Goal: Task Accomplishment & Management: Manage account settings

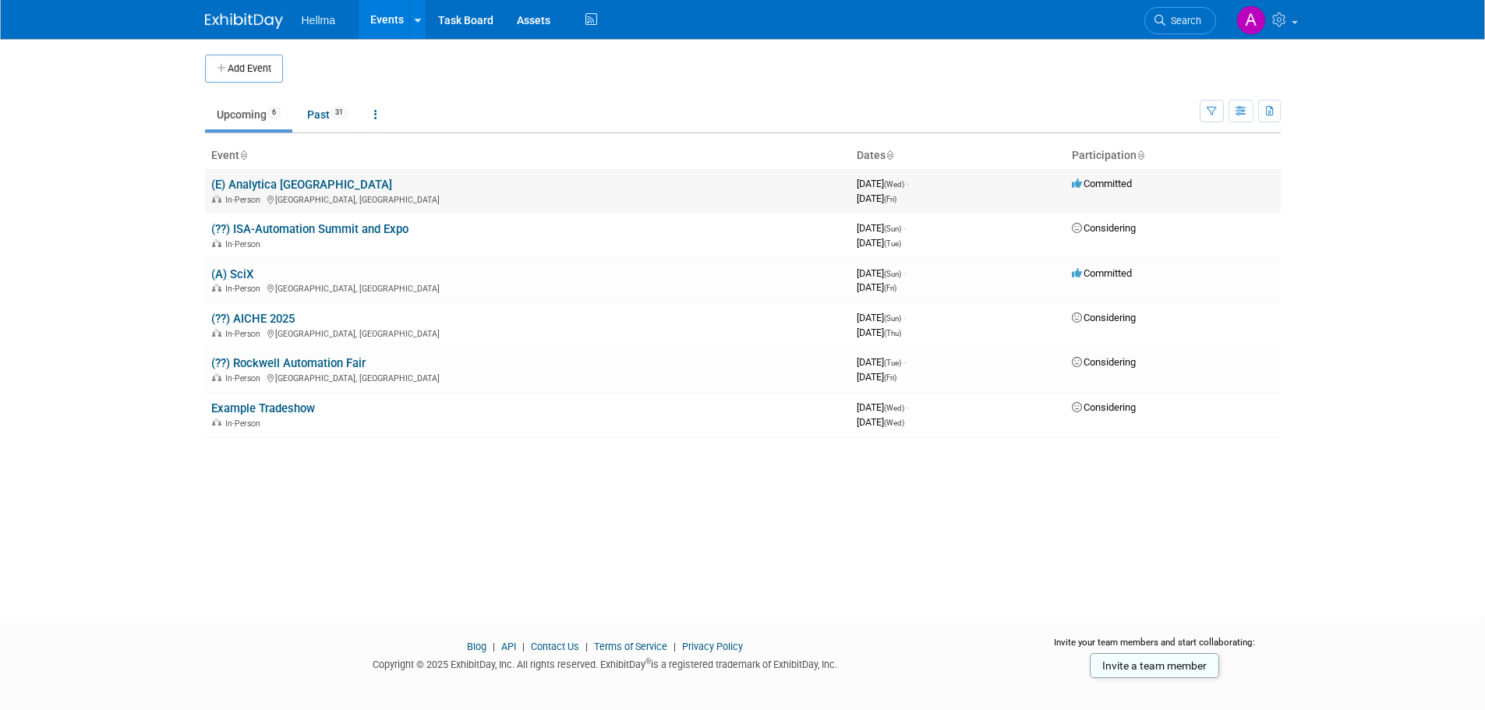
click at [269, 189] on link "(E) Analytica [GEOGRAPHIC_DATA]" at bounding box center [301, 185] width 181 height 14
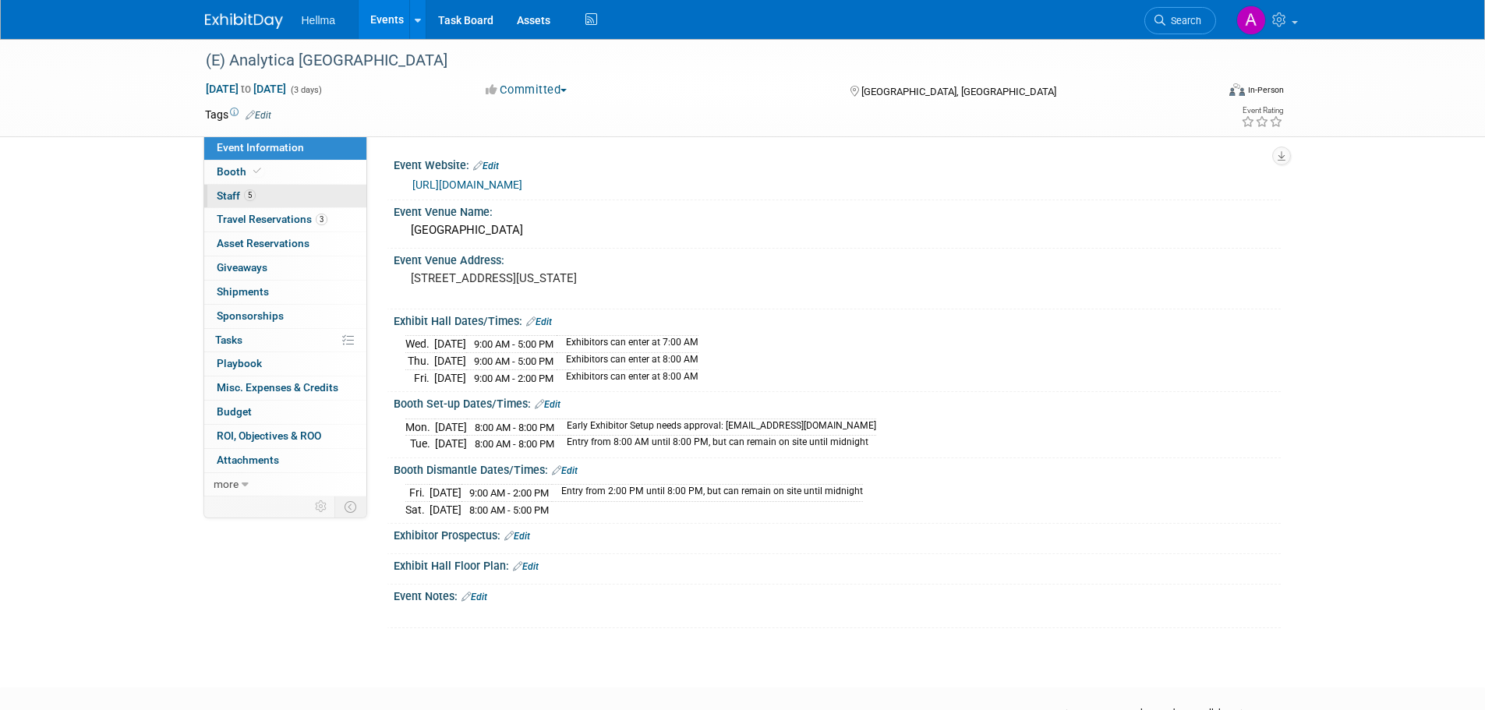
click at [306, 194] on link "5 Staff 5" at bounding box center [285, 196] width 162 height 23
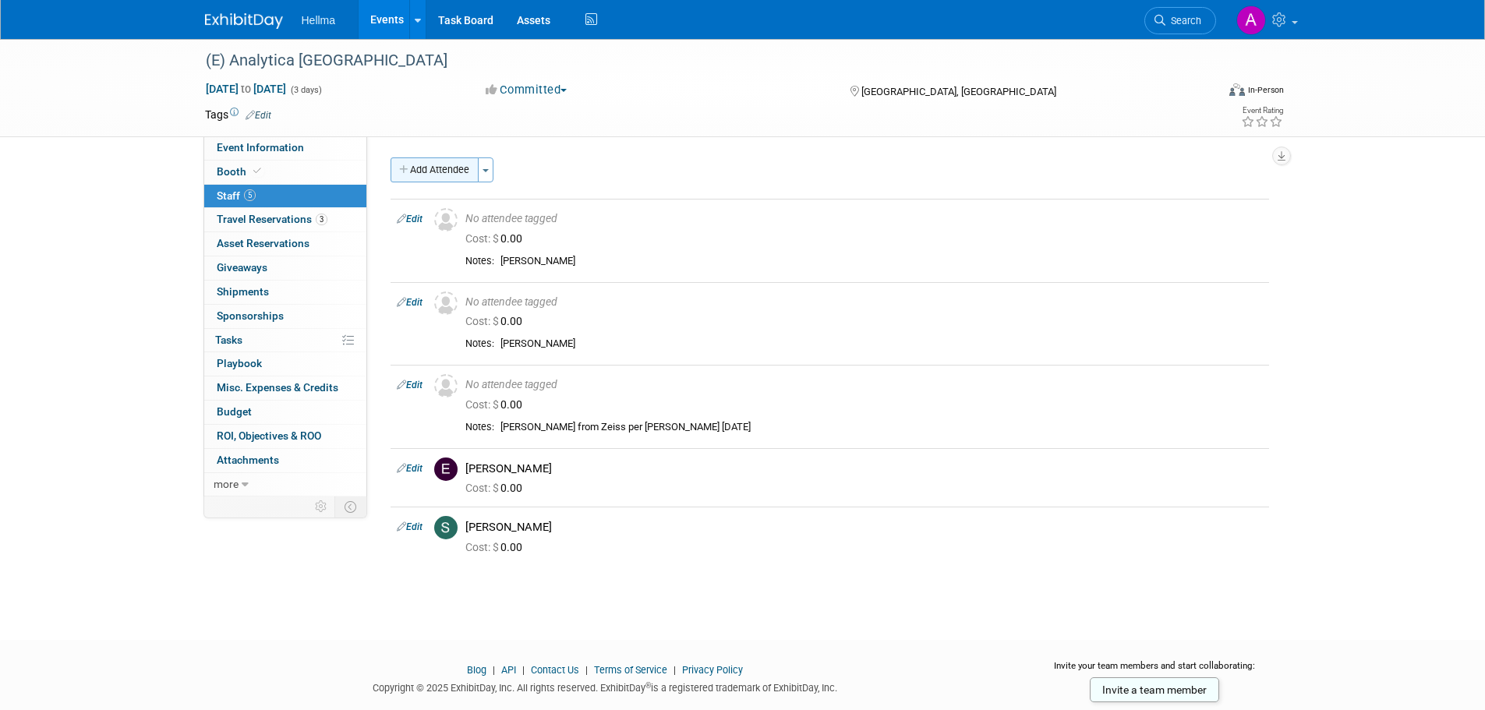
click at [426, 170] on button "Add Attendee" at bounding box center [434, 169] width 88 height 25
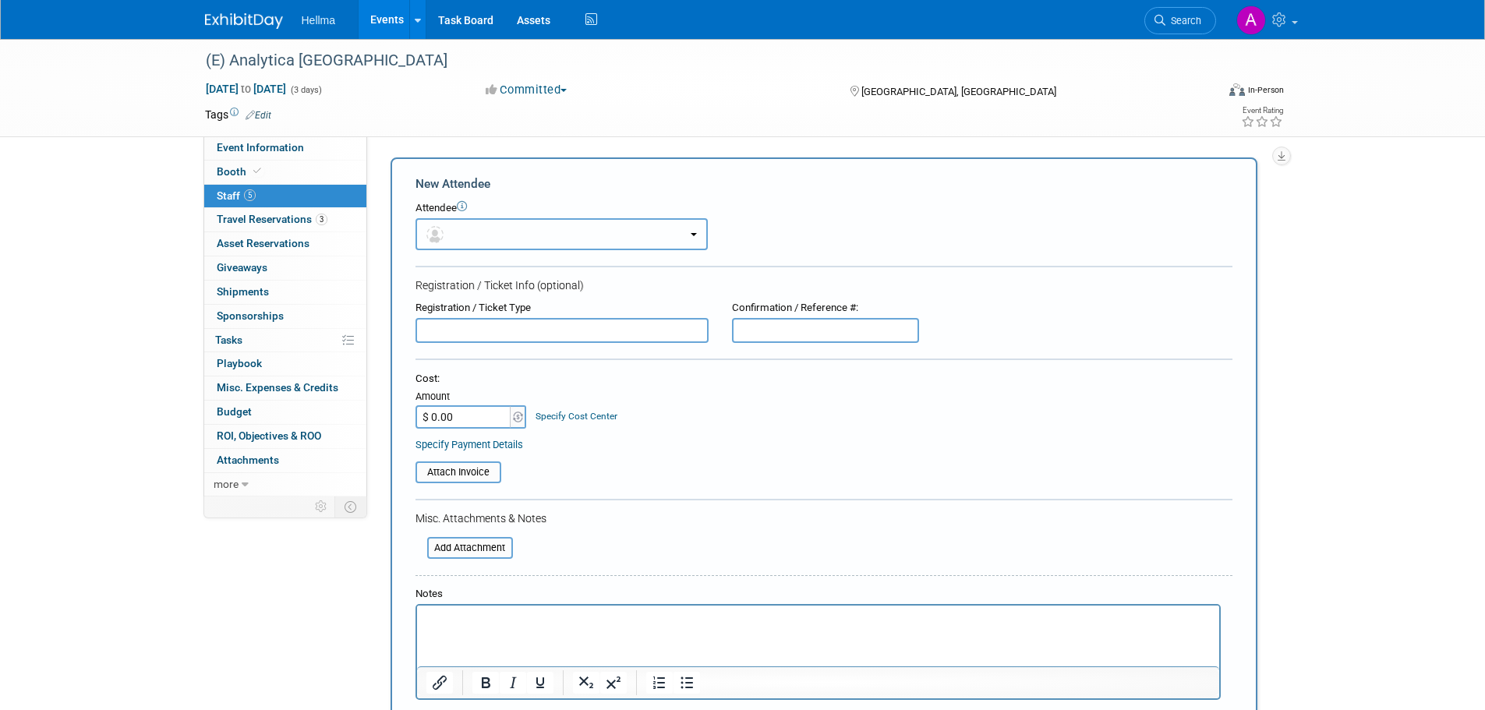
click at [506, 236] on button "button" at bounding box center [561, 234] width 292 height 32
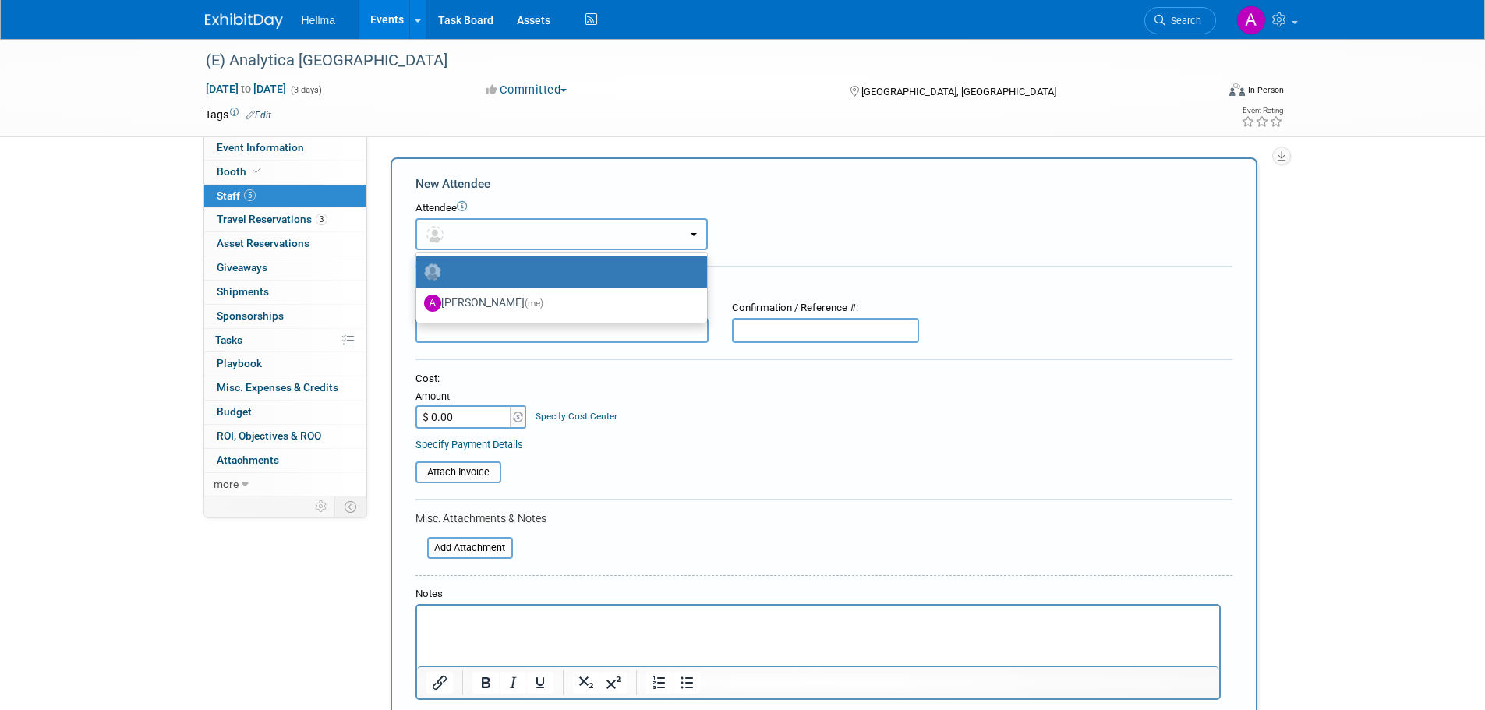
click at [507, 235] on button "button" at bounding box center [561, 234] width 292 height 32
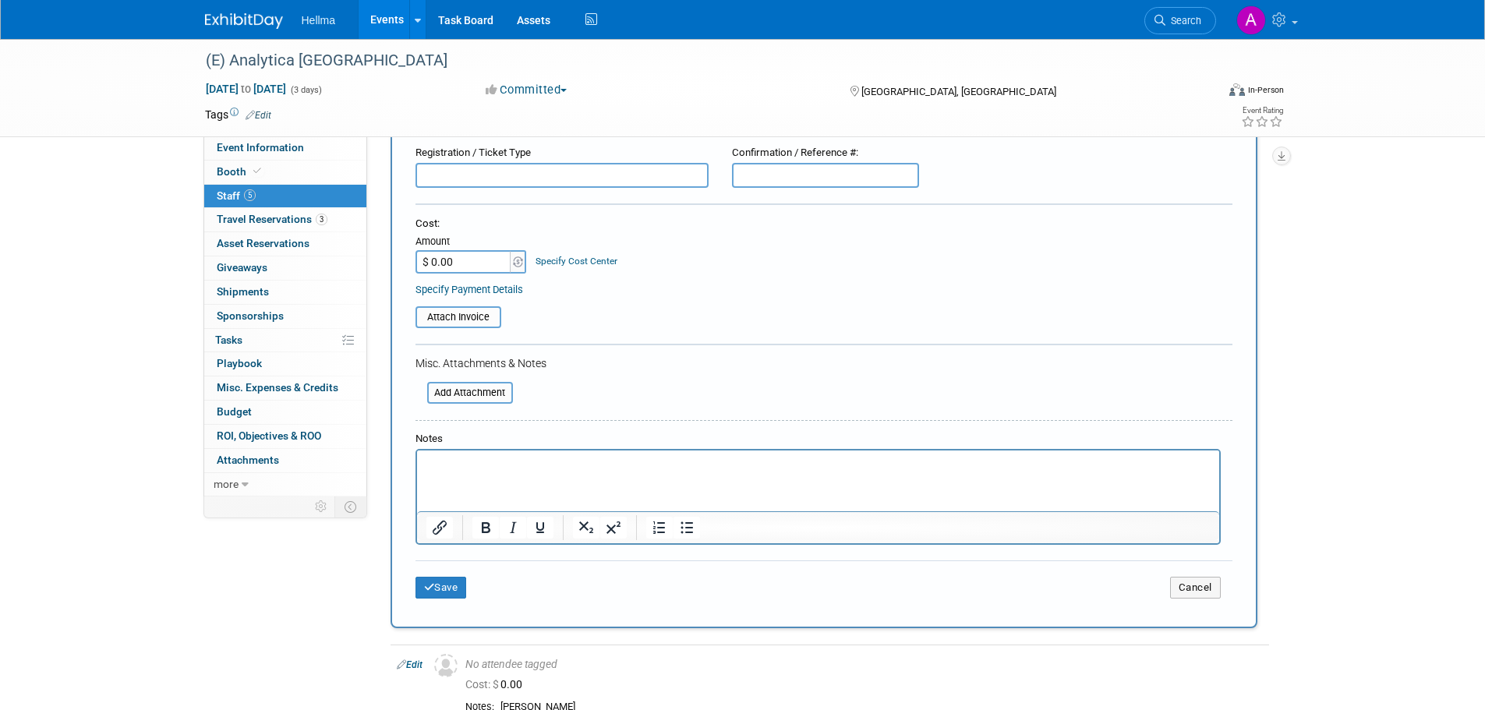
scroll to position [156, 0]
click at [551, 471] on p "Rich Text Area. Press ALT-0 for help." at bounding box center [818, 464] width 784 height 16
click at [524, 174] on input "text" at bounding box center [561, 174] width 293 height 25
click at [493, 469] on p "Rich Text Area. Press ALT-0 for help." at bounding box center [818, 464] width 784 height 16
click at [493, 466] on p "-Fr" at bounding box center [818, 464] width 784 height 16
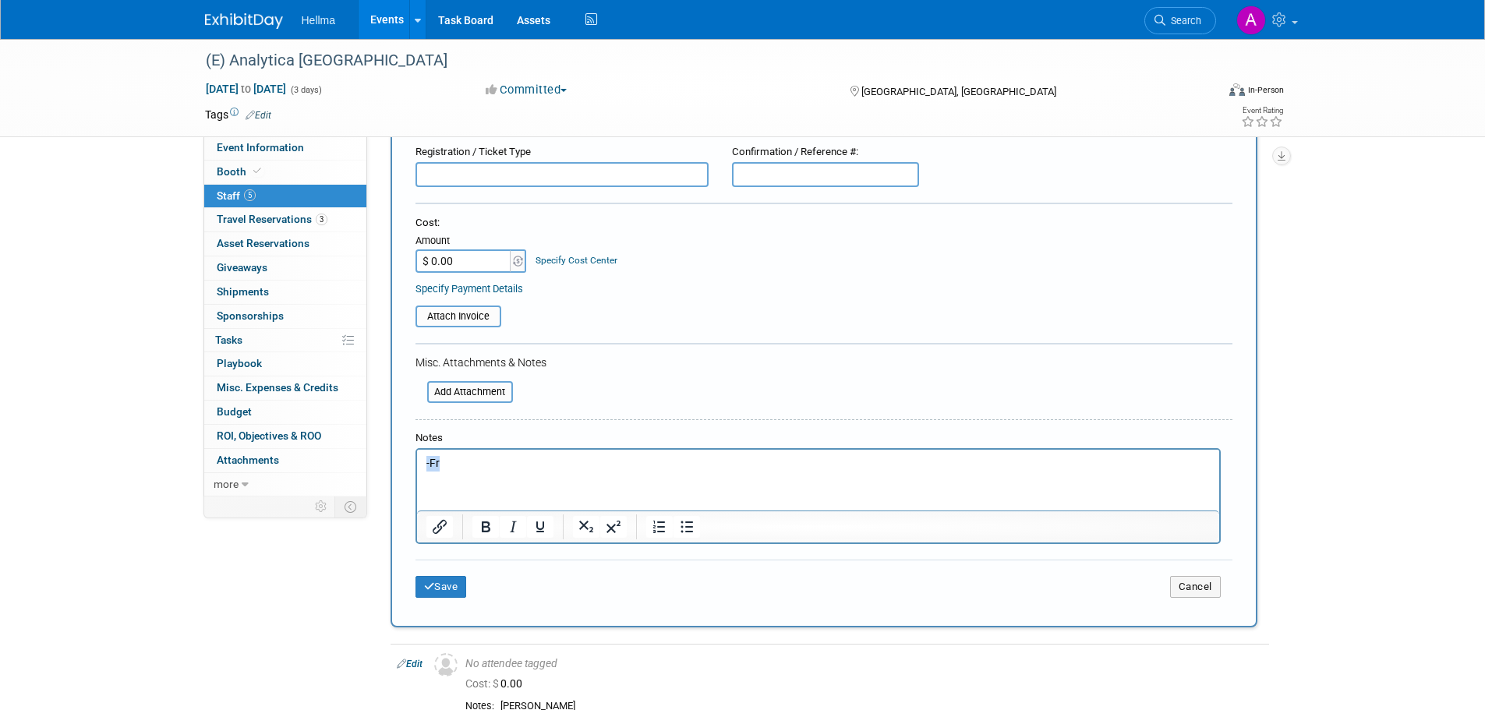
drag, startPoint x: 503, startPoint y: 469, endPoint x: 424, endPoint y: 461, distance: 79.9
click at [425, 461] on body "-Fr" at bounding box center [818, 464] width 786 height 16
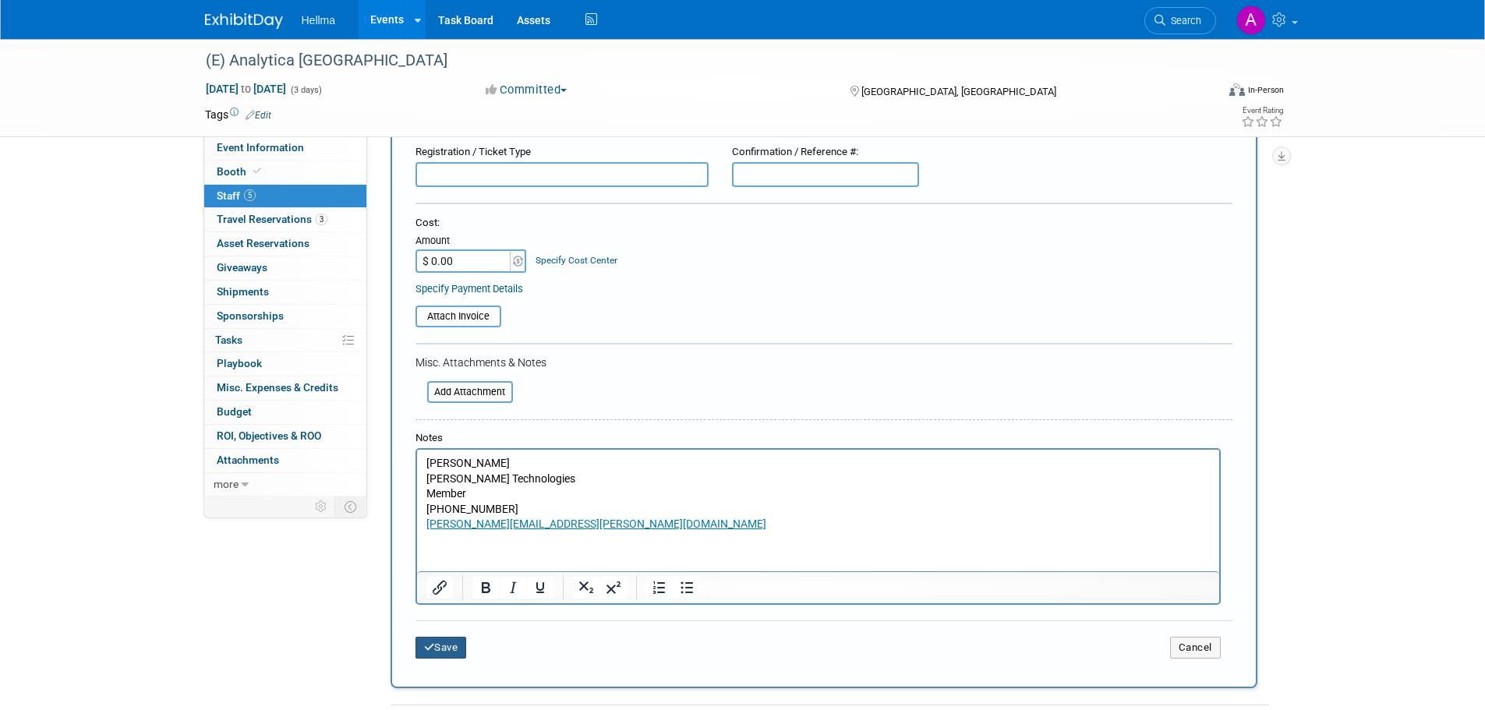
click at [461, 653] on button "Save" at bounding box center [440, 648] width 51 height 22
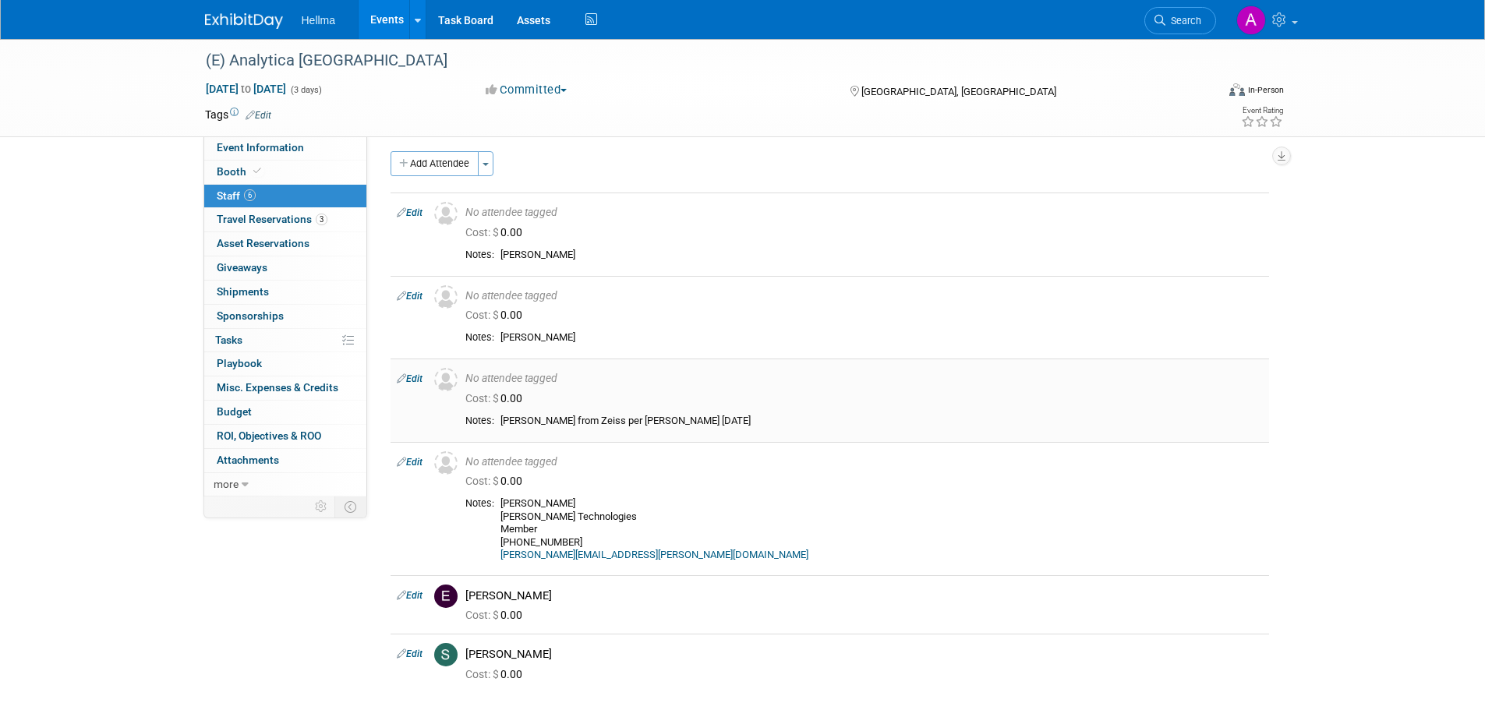
scroll to position [0, 0]
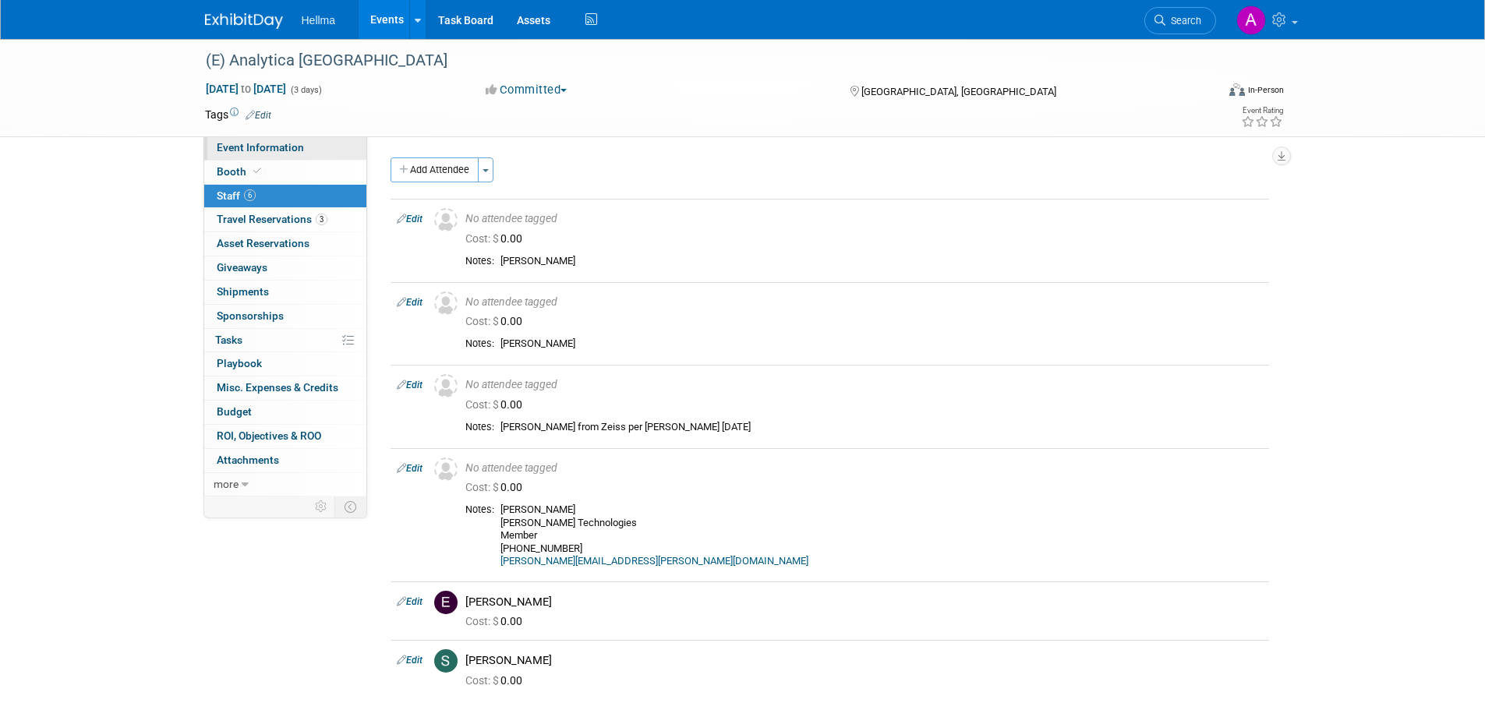
click at [288, 152] on span "Event Information" at bounding box center [260, 147] width 87 height 12
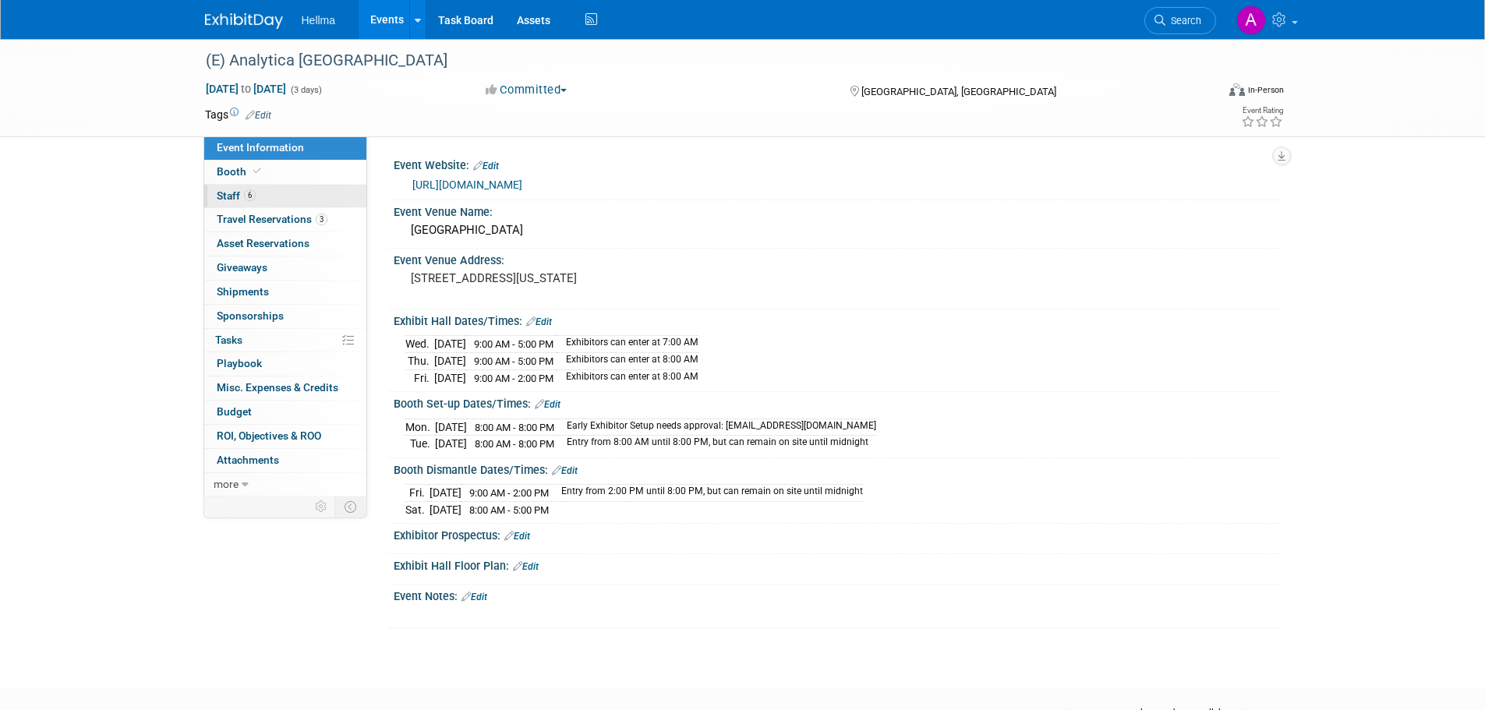
click at [304, 191] on link "6 Staff 6" at bounding box center [285, 196] width 162 height 23
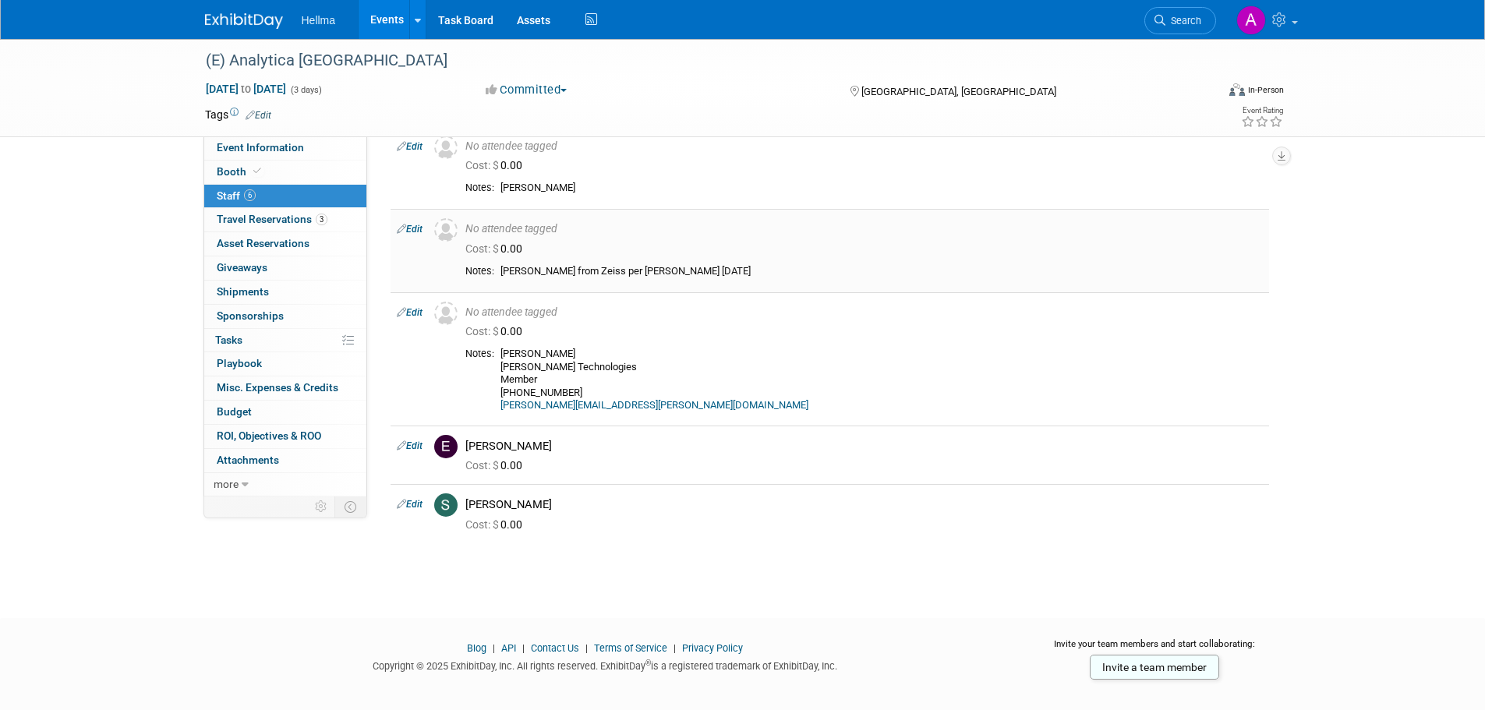
scroll to position [78, 0]
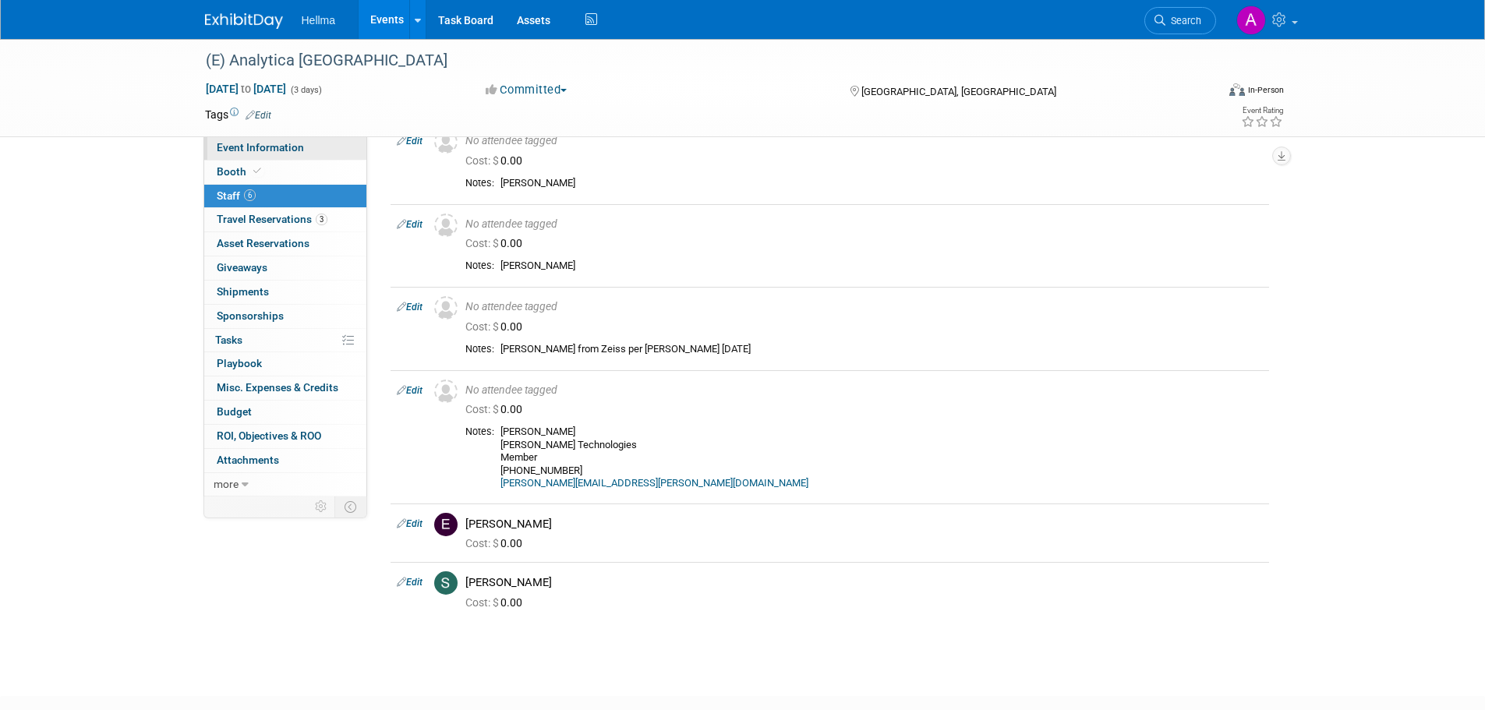
click at [298, 150] on span "Event Information" at bounding box center [260, 147] width 87 height 12
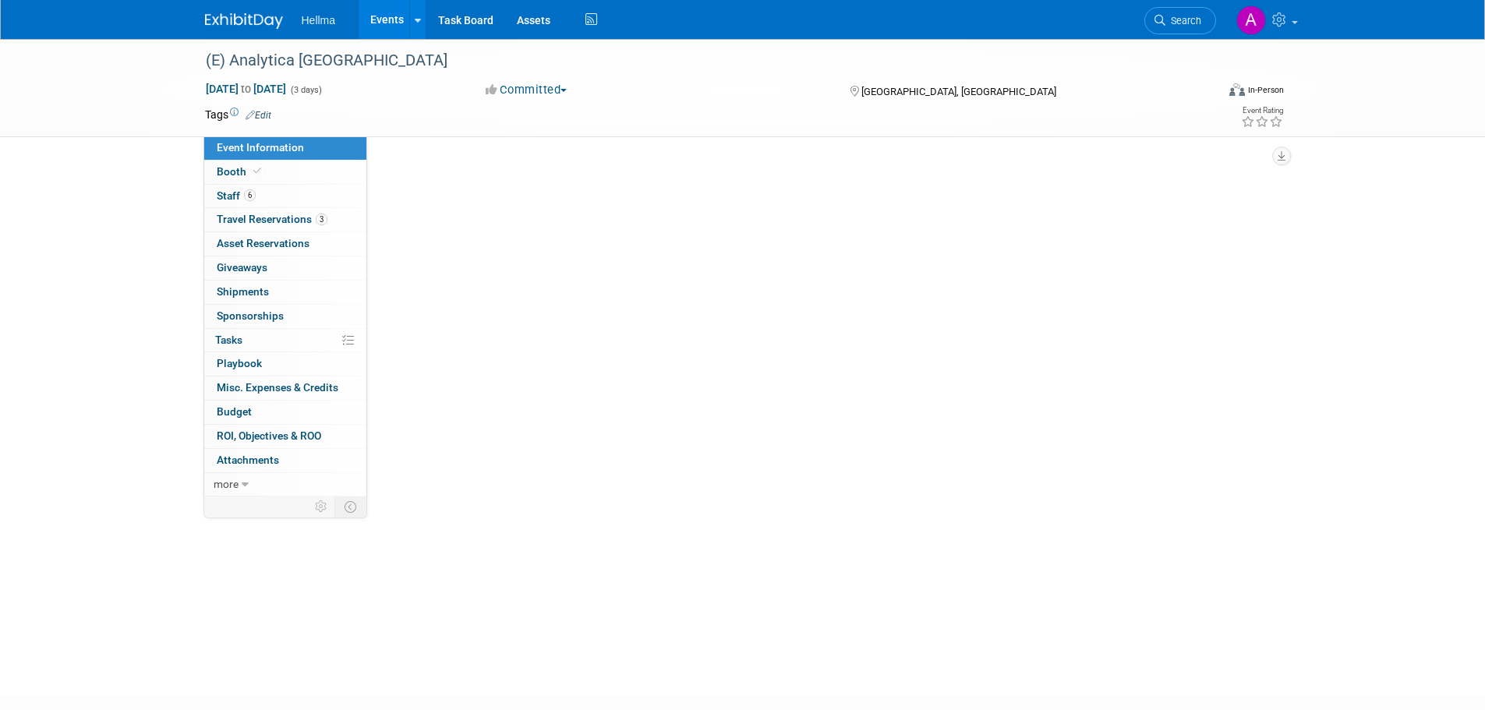
scroll to position [0, 0]
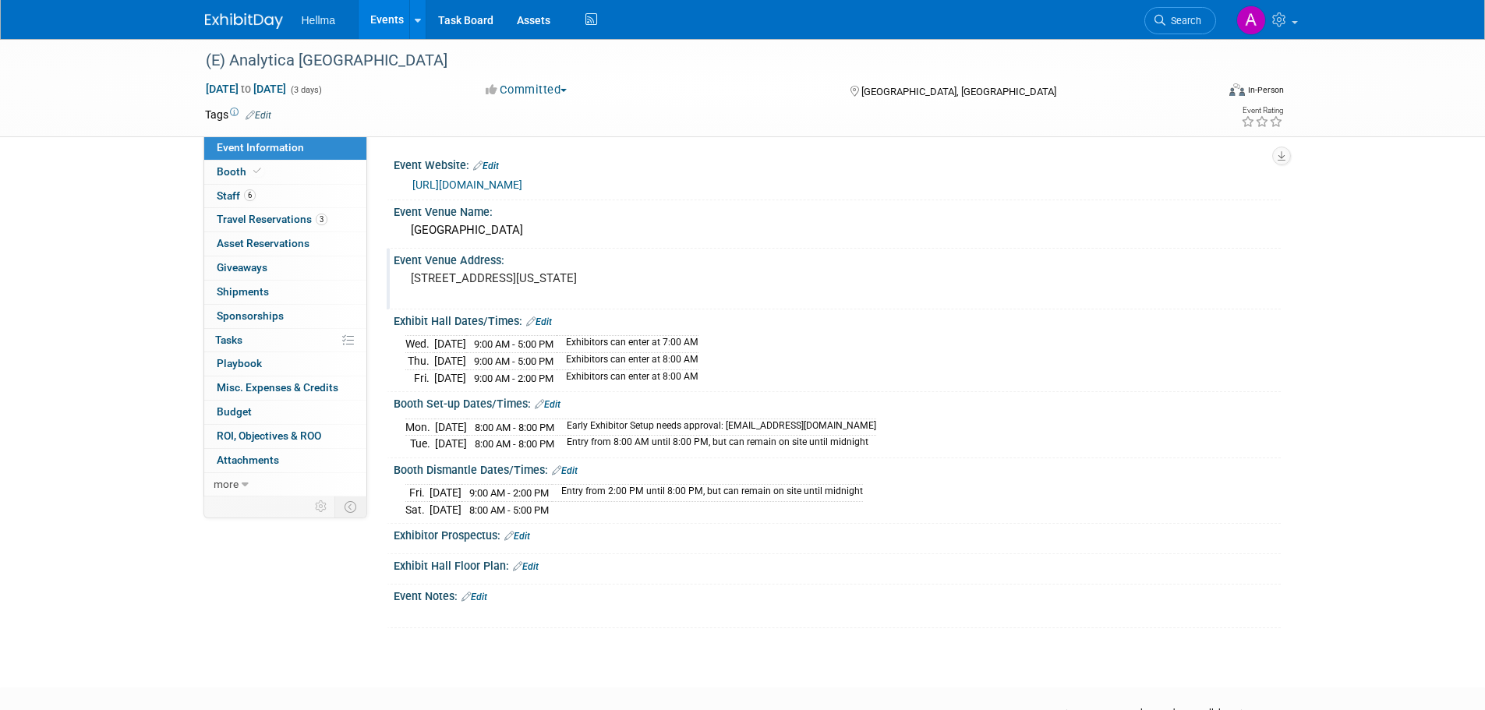
click at [1044, 293] on div "Event Venue Address: 400 North High Street, 43215 Columbus, Ohio" at bounding box center [834, 279] width 894 height 60
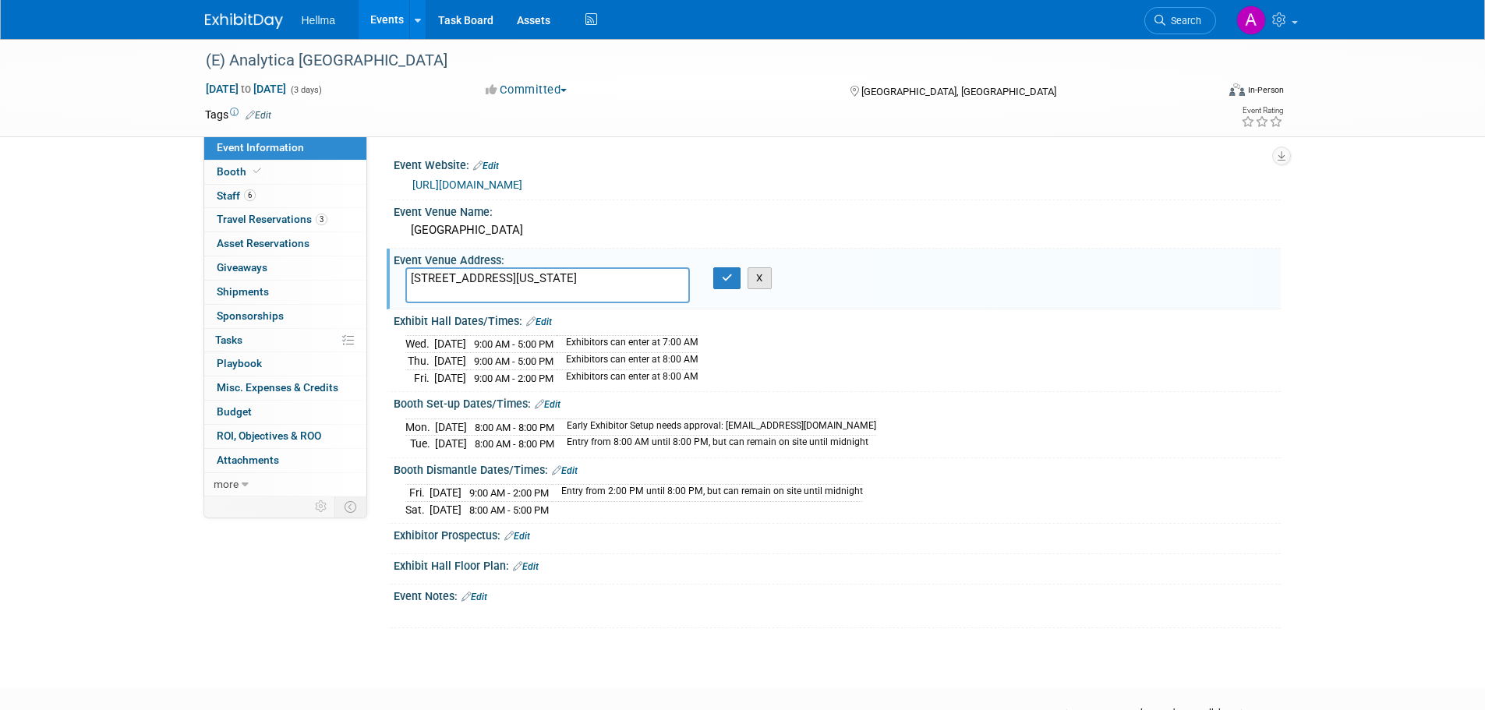
click at [761, 283] on button "X" at bounding box center [759, 278] width 24 height 22
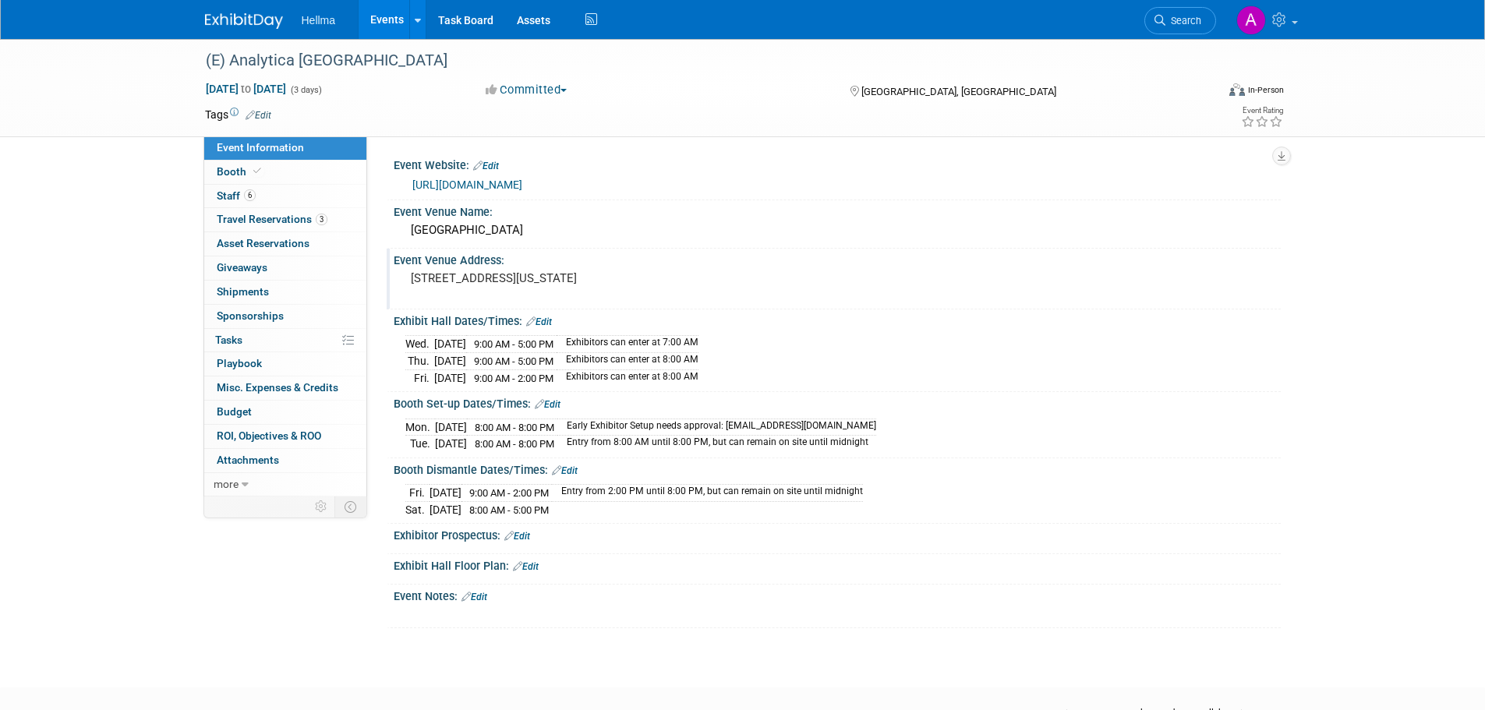
click at [1332, 631] on div "(E) Analytica USA Sep 10, 2025 to Sep 12, 2025 (3 days) Sep 10, 2025 to Sep 12,…" at bounding box center [742, 349] width 1485 height 620
drag, startPoint x: 393, startPoint y: 288, endPoint x: 804, endPoint y: 346, distance: 414.9
click at [797, 346] on div "Event Website: Edit https://analytica-us.com/en/trade-fair/exhibitors/tips-date…" at bounding box center [829, 391] width 878 height 475
click at [959, 289] on div "Event Venue Address: 400 North High Street, 43215 Columbus, Ohio" at bounding box center [834, 279] width 894 height 60
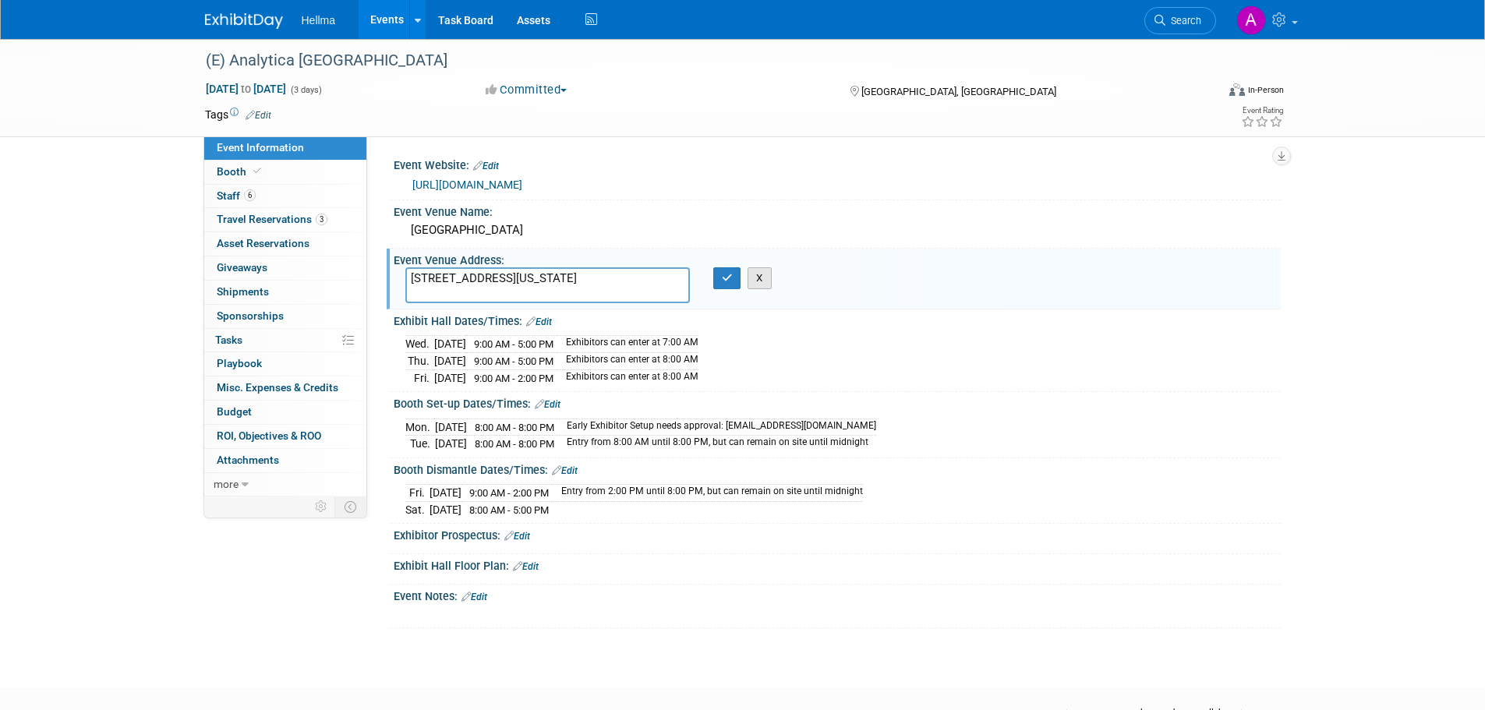
click at [764, 273] on button "X" at bounding box center [759, 278] width 24 height 22
